Goal: Transaction & Acquisition: Purchase product/service

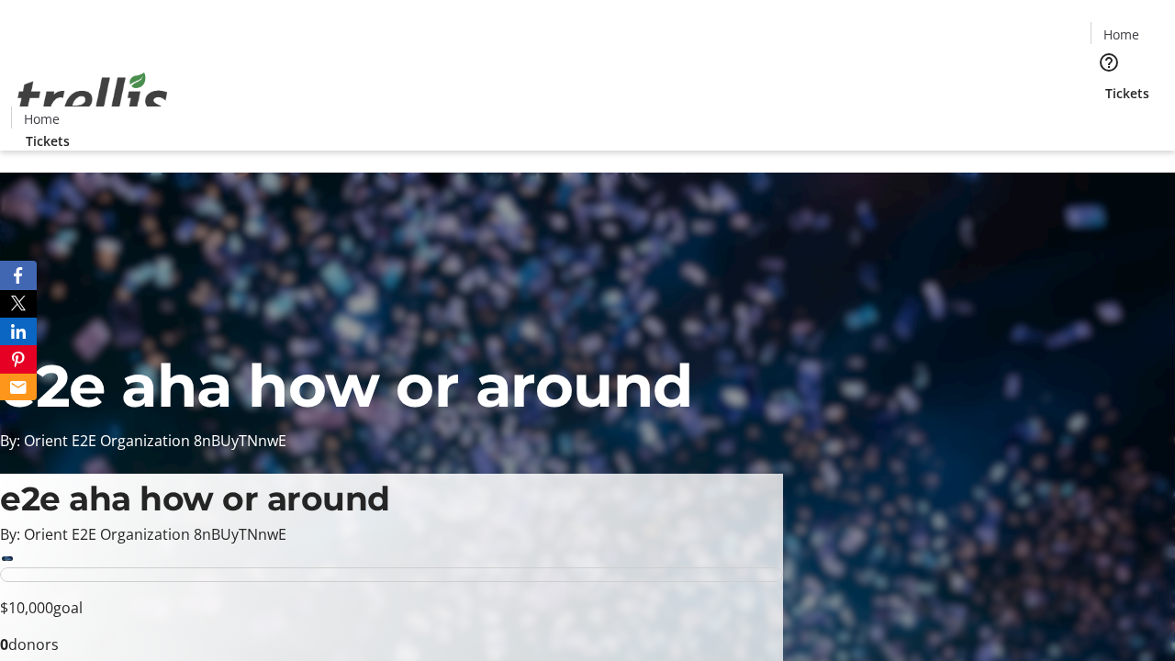
click at [1106, 84] on span "Tickets" at bounding box center [1128, 93] width 44 height 19
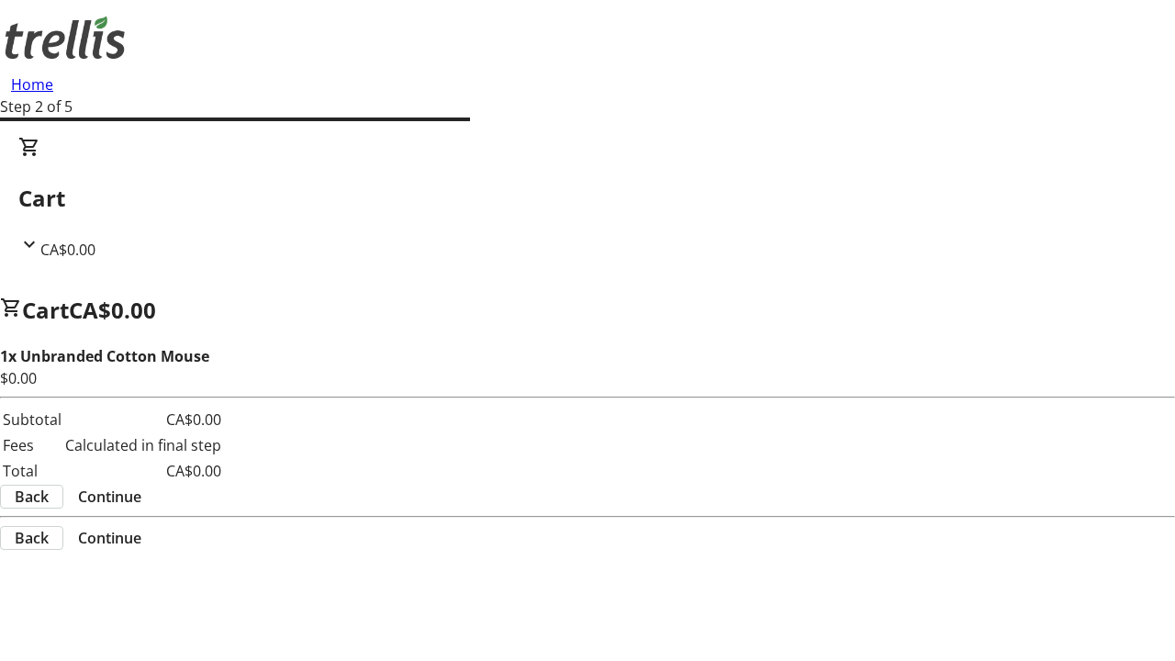
click at [141, 486] on span "Continue" at bounding box center [109, 497] width 63 height 22
